Goal: Task Accomplishment & Management: Complete application form

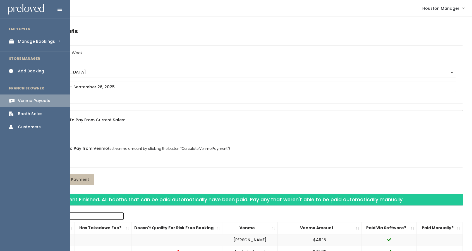
click at [21, 45] on link "Manage Bookings" at bounding box center [35, 41] width 70 height 13
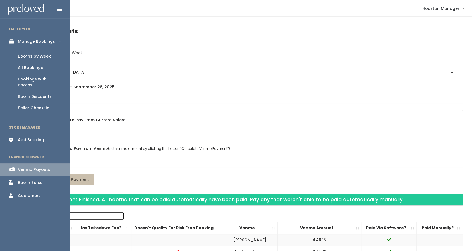
click at [34, 56] on div "Booths by Week" at bounding box center [34, 56] width 33 height 6
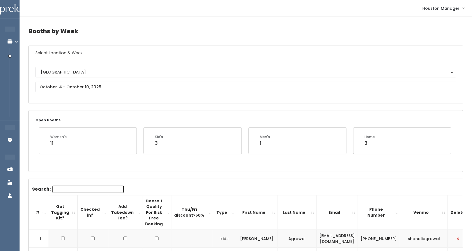
click at [69, 73] on div "[GEOGRAPHIC_DATA]" at bounding box center [246, 72] width 410 height 6
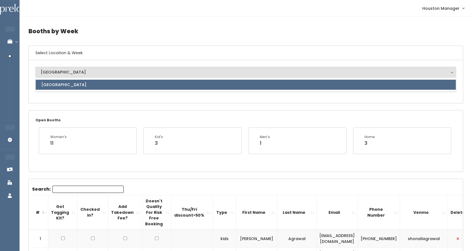
click at [57, 100] on div "Houston Houston Houston" at bounding box center [246, 81] width 434 height 43
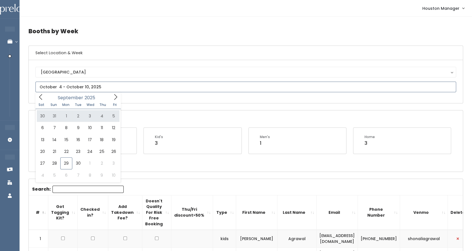
click at [115, 96] on icon at bounding box center [116, 97] width 6 height 6
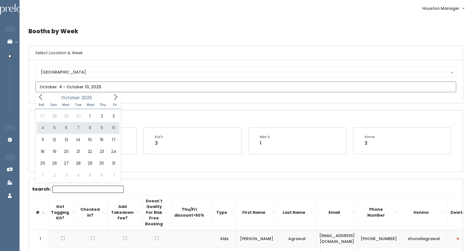
type input "October 11 to October 17"
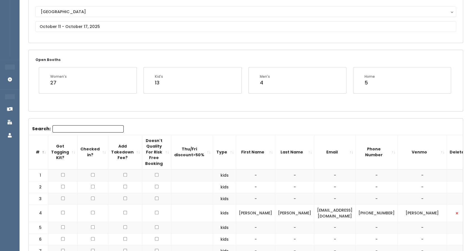
scroll to position [60, 0]
click at [73, 26] on input "text" at bounding box center [245, 27] width 421 height 11
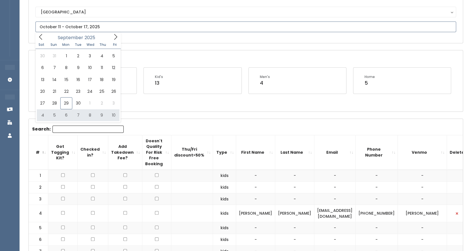
type input "[DATE] to [DATE]"
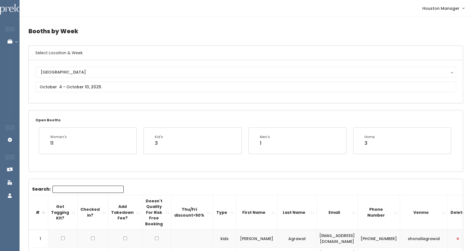
scroll to position [3, 0]
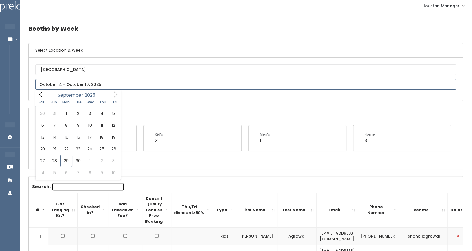
click at [122, 85] on input "text" at bounding box center [245, 84] width 421 height 11
click at [116, 94] on icon at bounding box center [116, 94] width 6 height 6
type input "October 18 to October 24"
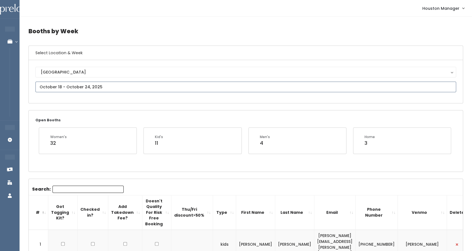
click at [122, 89] on input "text" at bounding box center [245, 87] width 421 height 11
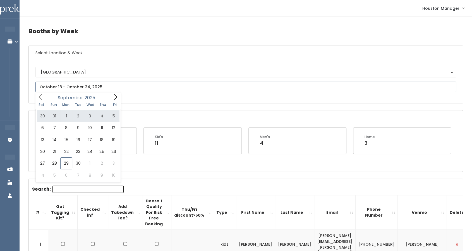
click at [116, 98] on icon at bounding box center [115, 97] width 3 height 6
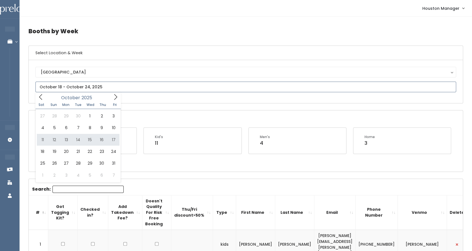
type input "October 11 to October 17"
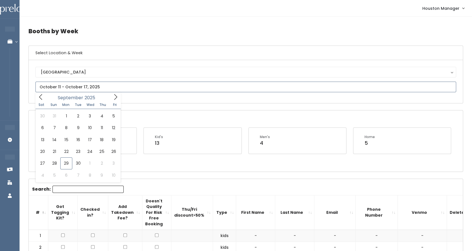
click at [174, 86] on input "text" at bounding box center [245, 87] width 421 height 11
type input "[DATE] to [DATE]"
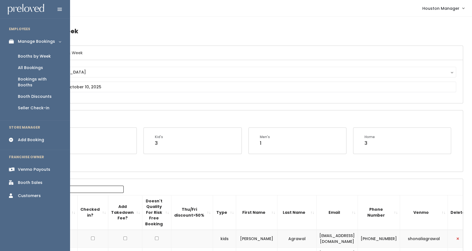
click at [25, 137] on div "Add Booking" at bounding box center [31, 140] width 26 height 6
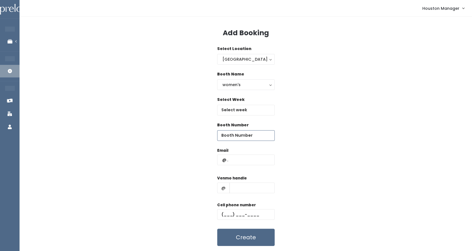
click at [250, 134] on input "number" at bounding box center [246, 135] width 58 height 11
type input "67"
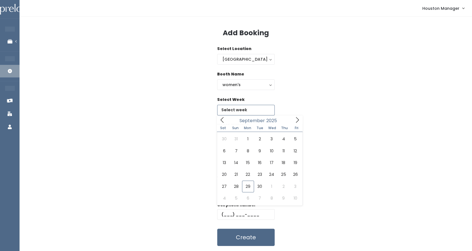
click at [247, 107] on input "text" at bounding box center [246, 110] width 58 height 11
click at [237, 84] on div "women's" at bounding box center [246, 85] width 47 height 6
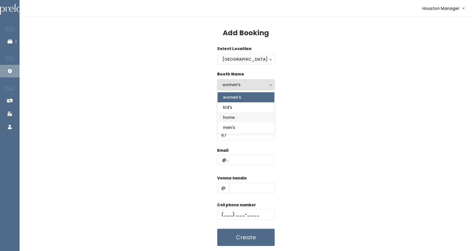
click at [236, 115] on link "home" at bounding box center [246, 117] width 57 height 10
select select "home"
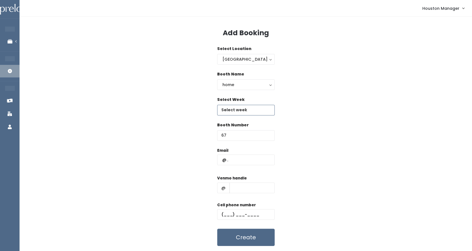
click at [235, 110] on input "text" at bounding box center [246, 110] width 58 height 11
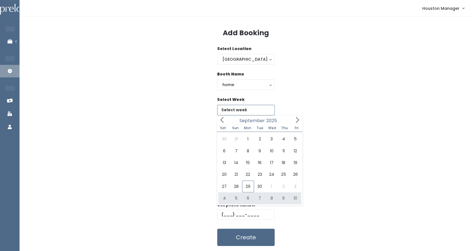
type input "[DATE] to [DATE]"
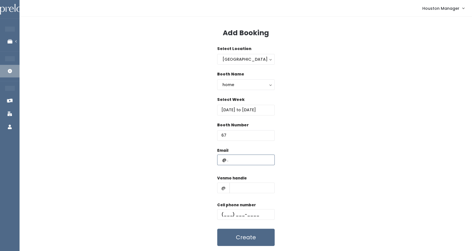
click at [239, 155] on input "text" at bounding box center [246, 159] width 58 height 11
type input "[EMAIL_ADDRESS][DOMAIN_NAME]"
click at [243, 187] on input "text" at bounding box center [252, 187] width 45 height 11
type input "555"
click at [237, 221] on div "Cell phone number" at bounding box center [246, 213] width 58 height 22
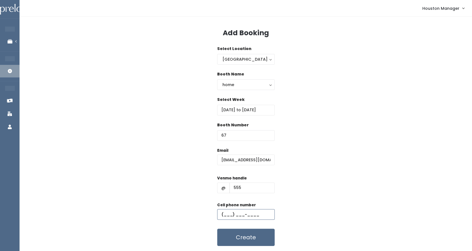
click at [238, 215] on input "text" at bounding box center [246, 214] width 58 height 11
type input "(655) 555-5555"
click at [250, 241] on button "Create" at bounding box center [246, 237] width 58 height 17
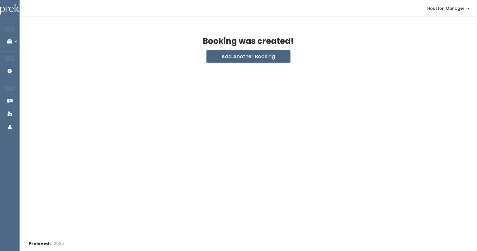
click at [237, 56] on button "Add Another Booking" at bounding box center [248, 56] width 84 height 12
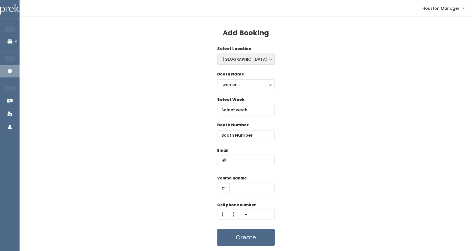
click at [238, 60] on div "[GEOGRAPHIC_DATA]" at bounding box center [246, 59] width 47 height 6
click at [303, 112] on div "Select Week" at bounding box center [245, 109] width 435 height 25
click at [265, 108] on input "text" at bounding box center [246, 110] width 58 height 11
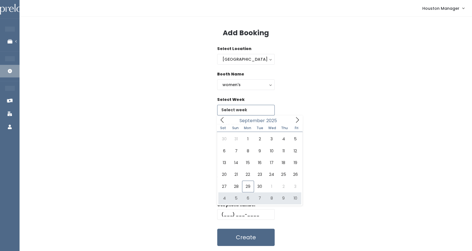
type input "[DATE] to [DATE]"
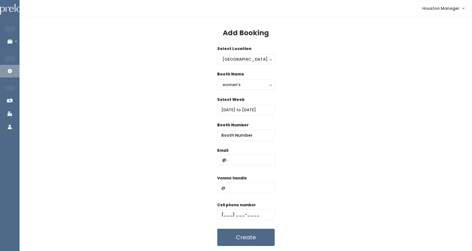
click at [247, 141] on div "Booth Number" at bounding box center [246, 134] width 58 height 25
click at [247, 138] on input "number" at bounding box center [246, 135] width 58 height 11
type input "22"
click at [240, 163] on input "text" at bounding box center [246, 159] width 58 height 11
type input "[EMAIL_ADDRESS][DOMAIN_NAME]"
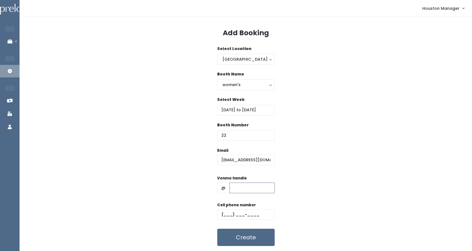
click at [242, 187] on input "text" at bounding box center [252, 187] width 45 height 11
type input "555"
click at [238, 215] on input "text" at bounding box center [246, 214] width 58 height 11
type input "(444) 444-4444"
click at [239, 238] on button "Create" at bounding box center [246, 237] width 58 height 17
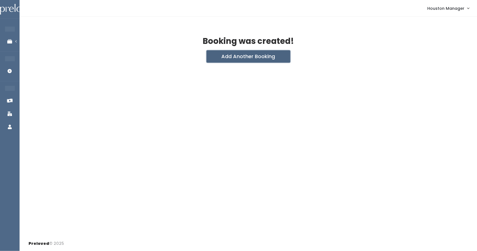
click at [262, 58] on button "Add Another Booking" at bounding box center [248, 56] width 84 height 12
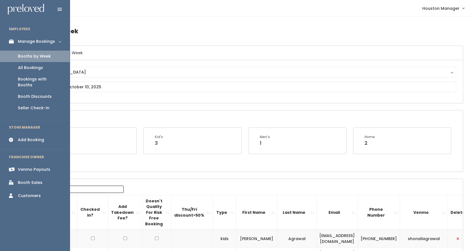
click at [18, 134] on link "Add Booking" at bounding box center [35, 140] width 70 height 13
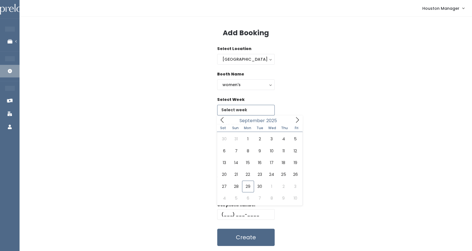
click at [253, 110] on input "text" at bounding box center [246, 110] width 58 height 11
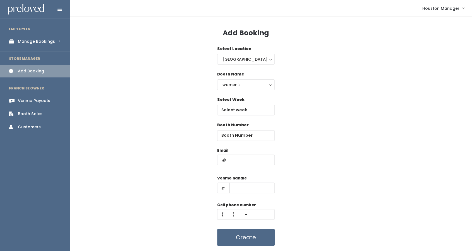
click at [37, 45] on link "Manage Bookings" at bounding box center [35, 41] width 70 height 13
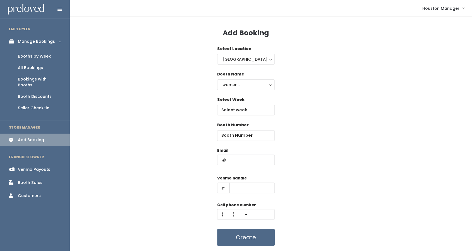
click at [38, 57] on div "Booths by Week" at bounding box center [34, 56] width 33 height 6
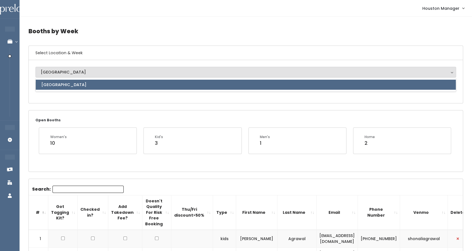
click at [97, 94] on div "[GEOGRAPHIC_DATA] Houston [GEOGRAPHIC_DATA]" at bounding box center [245, 82] width 421 height 30
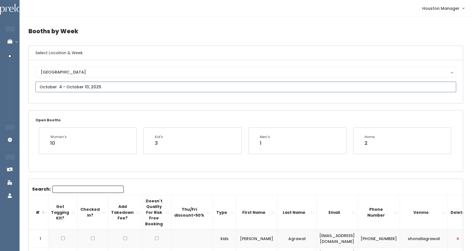
click at [99, 84] on input "text" at bounding box center [245, 87] width 421 height 11
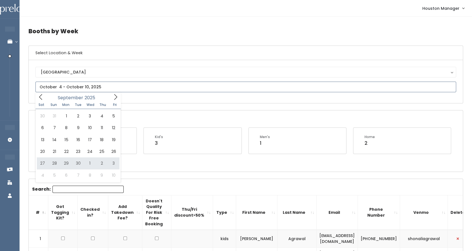
type input "[DATE] to [DATE]"
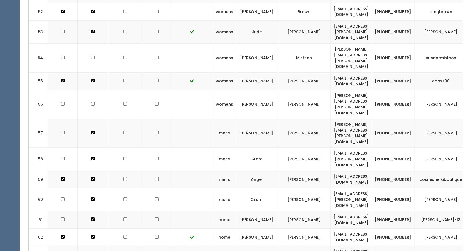
scroll to position [1139, 0]
click at [348, 246] on td "[EMAIL_ADDRESS][DOMAIN_NAME]" at bounding box center [351, 254] width 41 height 17
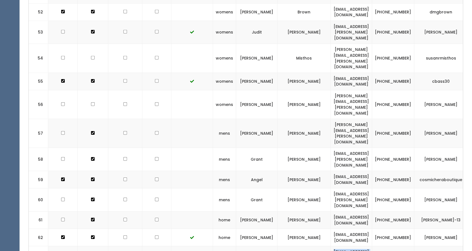
copy tr "[EMAIL_ADDRESS][DOMAIN_NAME]"
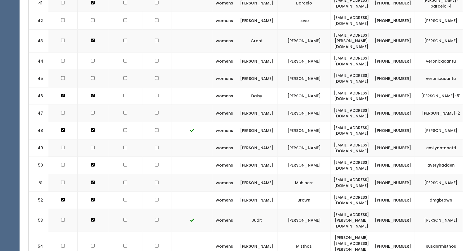
scroll to position [921, 0]
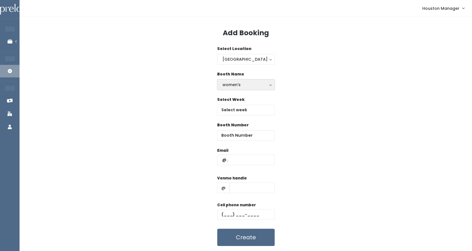
click at [239, 86] on div "women's" at bounding box center [246, 85] width 47 height 6
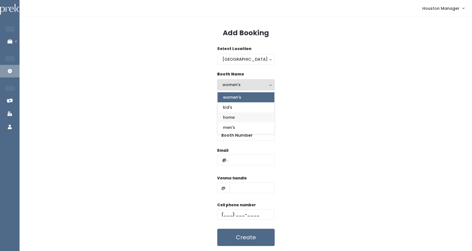
click at [234, 115] on span "home" at bounding box center [229, 117] width 12 height 6
select select "home"
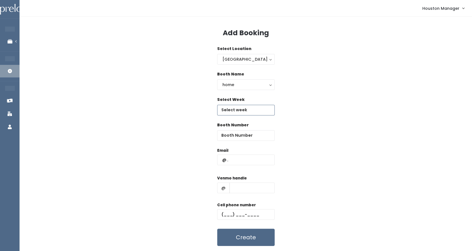
click at [233, 111] on input "text" at bounding box center [246, 110] width 58 height 11
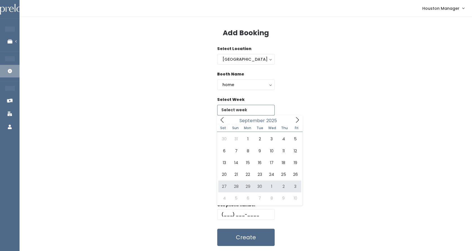
type input "[DATE] to [DATE]"
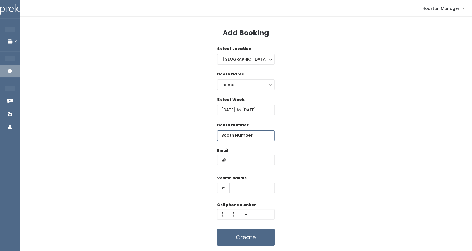
click at [228, 134] on input "number" at bounding box center [246, 135] width 58 height 11
type input "66"
click at [238, 156] on input "text" at bounding box center [246, 159] width 58 height 11
paste input "[EMAIL_ADDRESS][DOMAIN_NAME]"
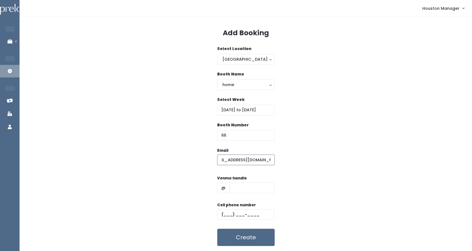
type input "[EMAIL_ADDRESS][DOMAIN_NAME]"
click at [242, 185] on input "text" at bounding box center [252, 187] width 45 height 11
type input "555"
click at [238, 215] on input "text" at bounding box center [246, 214] width 58 height 11
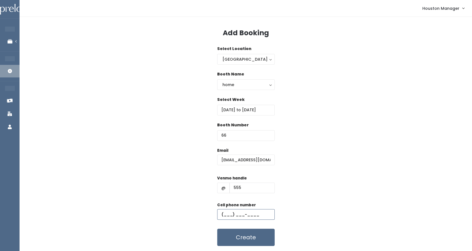
type input "[PHONE_NUMBER]"
click at [245, 234] on button "Create" at bounding box center [246, 237] width 58 height 17
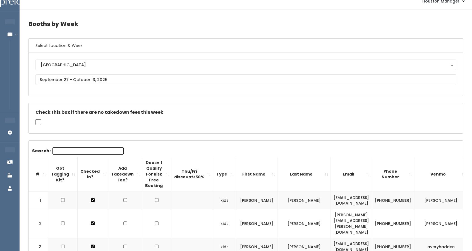
scroll to position [7, 0]
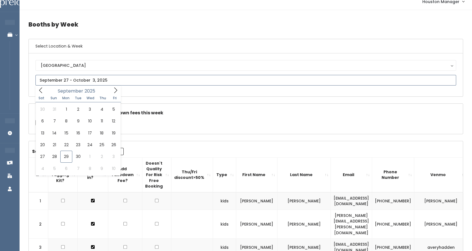
click at [159, 78] on input "text" at bounding box center [245, 80] width 421 height 11
type input "October 4 to October 10"
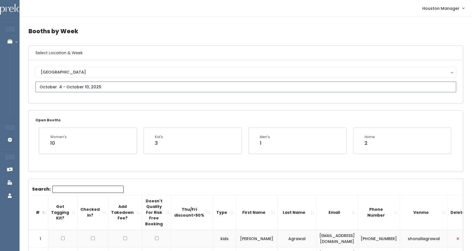
click at [128, 90] on input "text" at bounding box center [245, 87] width 421 height 11
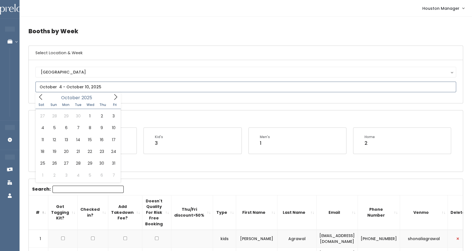
click at [114, 99] on icon at bounding box center [116, 97] width 6 height 6
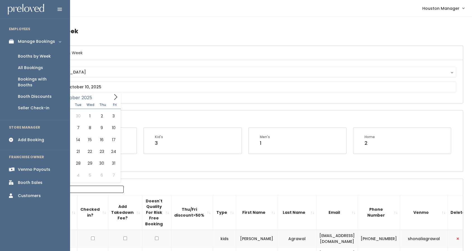
click at [32, 60] on link "Booths by Week" at bounding box center [35, 56] width 70 height 11
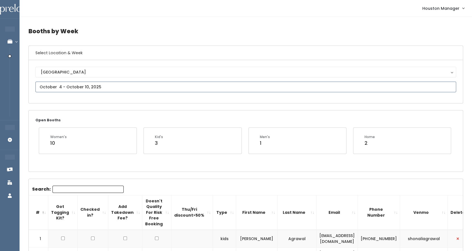
click at [107, 85] on input "text" at bounding box center [245, 87] width 421 height 11
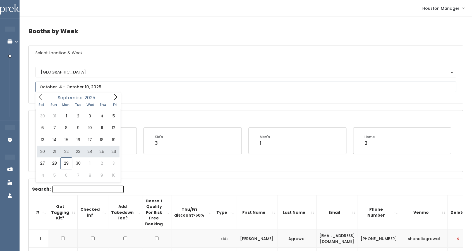
type input "[DATE] to [DATE]"
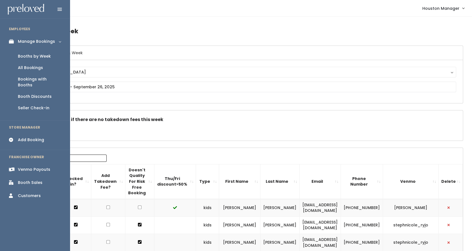
click at [32, 167] on div "Venmo Payouts" at bounding box center [34, 170] width 32 height 6
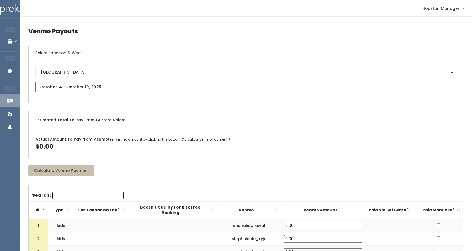
click at [70, 86] on input "text" at bounding box center [245, 87] width 421 height 11
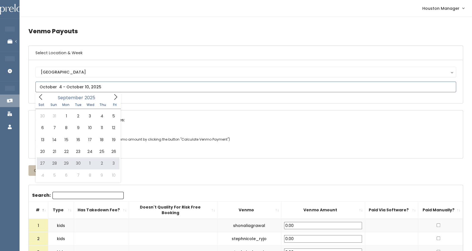
type input "September 20 to September 26"
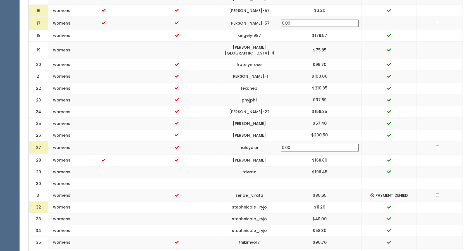
click at [212, 178] on td at bounding box center [176, 184] width 89 height 12
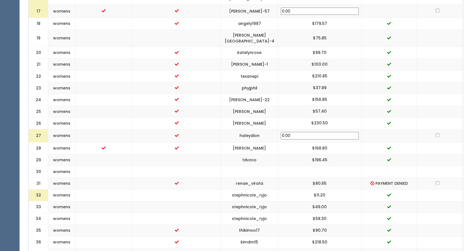
scroll to position [454, 0]
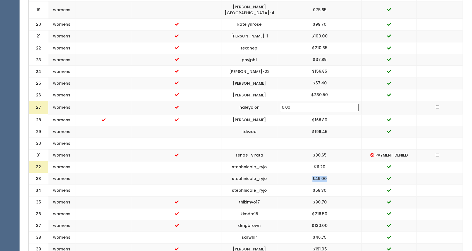
drag, startPoint x: 318, startPoint y: 163, endPoint x: 337, endPoint y: 165, distance: 19.1
click at [337, 173] on td "$49.00" at bounding box center [320, 179] width 84 height 12
click at [328, 184] on td "$58.30" at bounding box center [320, 190] width 84 height 12
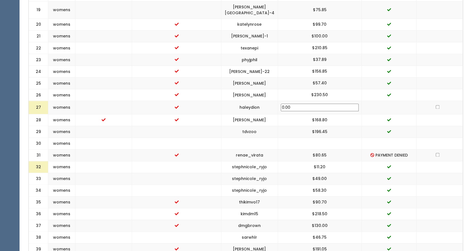
click at [326, 173] on td "$49.00" at bounding box center [320, 179] width 84 height 12
click at [320, 184] on td "$58.30" at bounding box center [320, 190] width 84 height 12
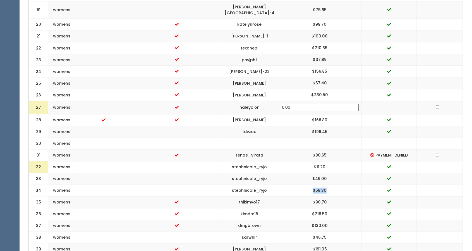
click at [320, 184] on td "$58.30" at bounding box center [320, 190] width 84 height 12
click at [329, 173] on td "$49.00" at bounding box center [320, 179] width 84 height 12
click at [325, 184] on td "$58.30" at bounding box center [320, 190] width 84 height 12
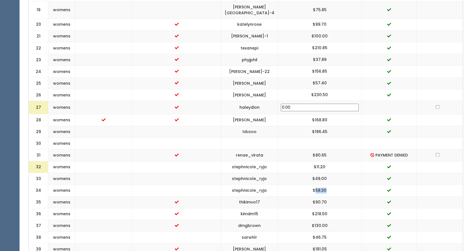
click at [325, 184] on td "$58.30" at bounding box center [320, 190] width 84 height 12
click at [331, 173] on td "$49.00" at bounding box center [320, 179] width 84 height 12
click at [328, 173] on td "$49.00" at bounding box center [320, 179] width 84 height 12
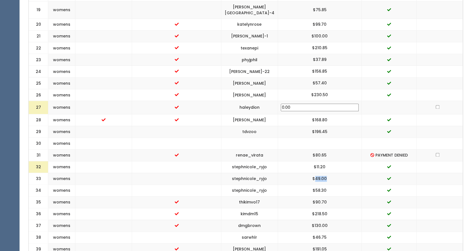
click at [328, 173] on td "$49.00" at bounding box center [320, 179] width 84 height 12
drag, startPoint x: 318, startPoint y: 151, endPoint x: 337, endPoint y: 153, distance: 19.0
click at [337, 161] on td "$11.20" at bounding box center [320, 167] width 84 height 12
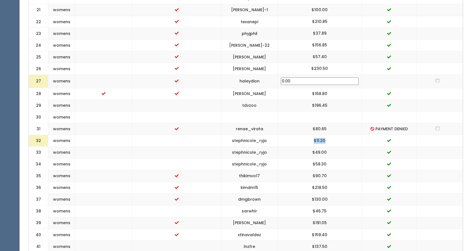
scroll to position [480, 0]
click at [328, 158] on td "$58.30" at bounding box center [320, 164] width 84 height 12
click at [328, 147] on td "$49.00" at bounding box center [320, 153] width 84 height 12
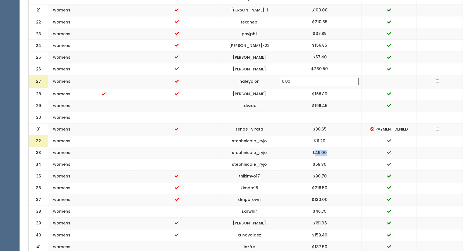
click at [328, 147] on td "$49.00" at bounding box center [320, 153] width 84 height 12
click at [326, 135] on td "$11.20" at bounding box center [320, 141] width 84 height 12
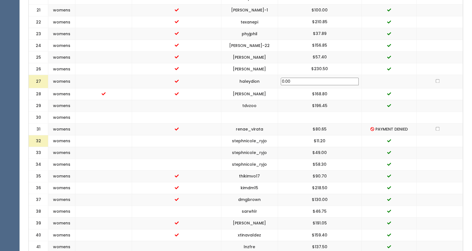
click at [322, 147] on td "$49.00" at bounding box center [320, 153] width 84 height 12
click at [322, 158] on td "$58.30" at bounding box center [320, 164] width 84 height 12
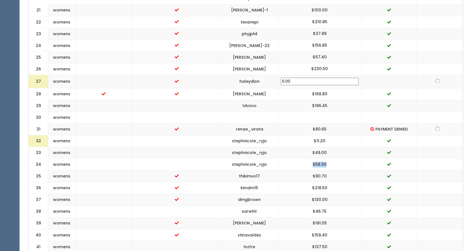
click at [322, 158] on td "$58.30" at bounding box center [320, 164] width 84 height 12
click at [325, 147] on td "$49.00" at bounding box center [320, 153] width 84 height 12
click at [324, 135] on td "$11.20" at bounding box center [320, 141] width 84 height 12
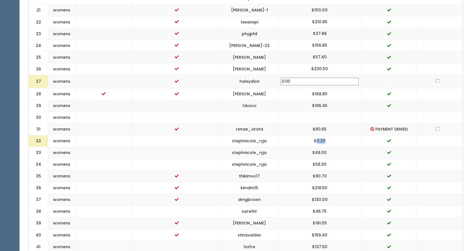
click at [324, 135] on td "$11.20" at bounding box center [320, 141] width 84 height 12
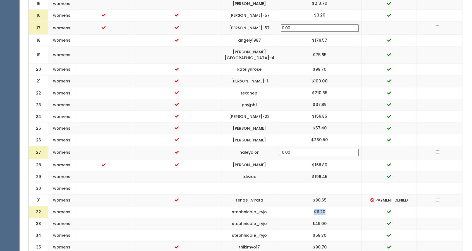
scroll to position [409, 0]
click at [278, 206] on td "stephnicole_ryjo" at bounding box center [249, 212] width 57 height 12
copy "stephnicole_ryjo"
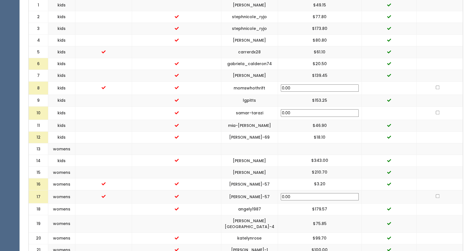
scroll to position [216, 0]
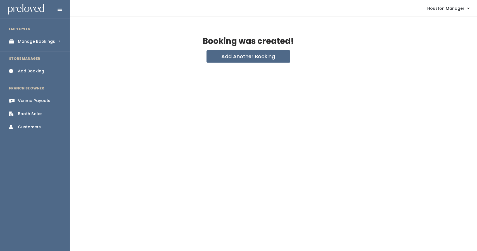
click at [21, 44] on link "Manage Bookings" at bounding box center [35, 41] width 70 height 13
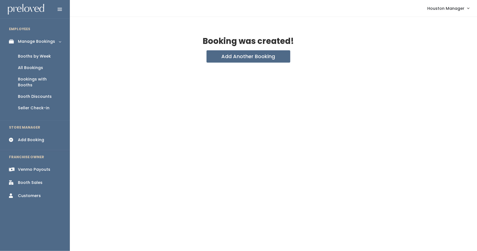
click at [26, 55] on div "Booths by Week" at bounding box center [34, 56] width 33 height 6
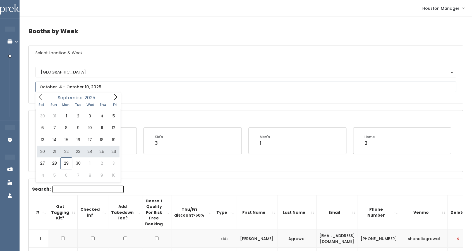
type input "[DATE] to [DATE]"
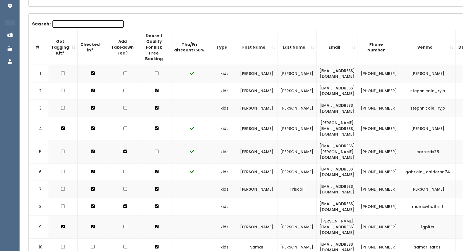
scroll to position [0, 23]
